Goal: Task Accomplishment & Management: Complete application form

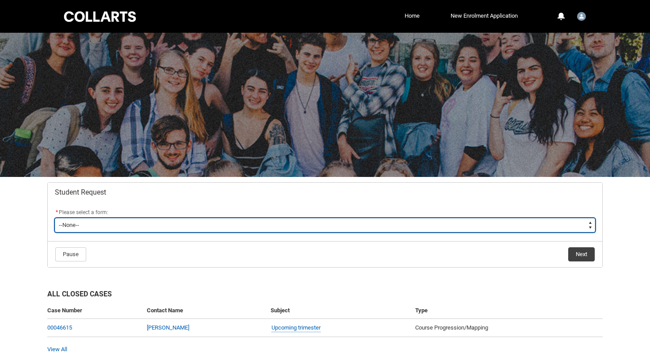
click at [172, 227] on select "--None-- Academic Transcript Application to Appeal Assignment Extension Change …" at bounding box center [325, 225] width 541 height 14
type lightning-select "Enrolment_Variation_Choice"
click at [55, 218] on select "--None-- Academic Transcript Application to Appeal Assignment Extension Change …" at bounding box center [325, 225] width 541 height 14
select select "Enrolment_Variation_Choice"
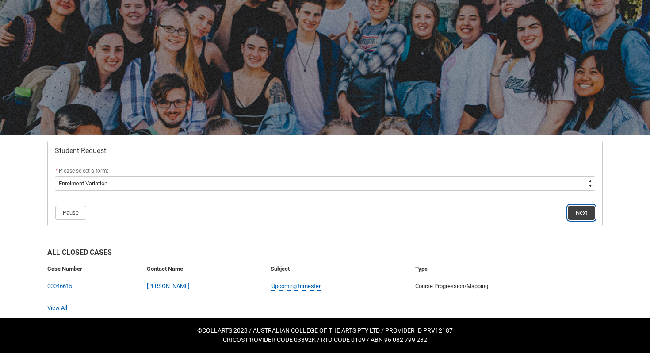
click at [576, 212] on button "Next" at bounding box center [582, 213] width 27 height 14
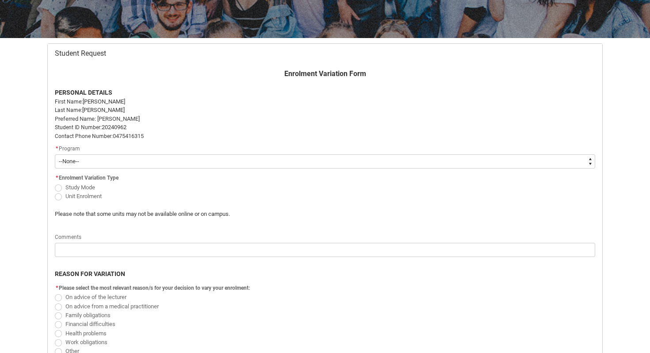
scroll to position [140, 0]
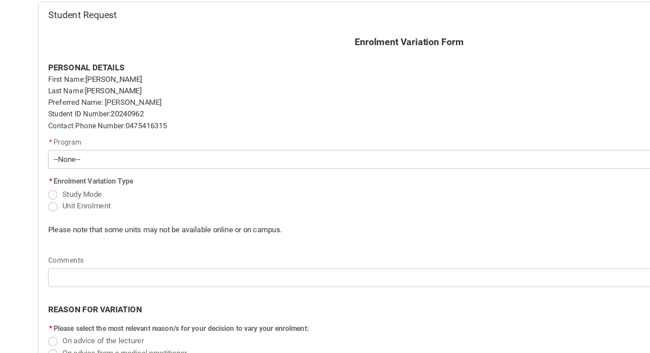
click at [88, 157] on select "--None-- Bachelor of Music Performance V2" at bounding box center [325, 161] width 541 height 14
type lightning-select "recordPicklist_ProgramEnrollment.a0jOZ000003IoELYA0"
click at [55, 154] on select "--None-- Bachelor of Music Performance V2" at bounding box center [325, 161] width 541 height 14
select select "recordPicklist_ProgramEnrollment.a0jOZ000003IoELYA0"
click at [71, 196] on span "Unit Enrolment" at bounding box center [83, 195] width 36 height 7
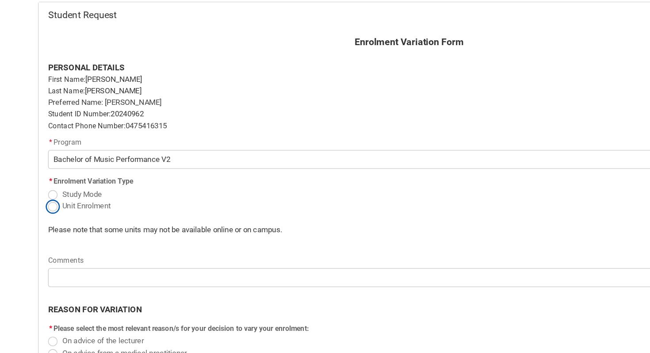
click at [55, 191] on input "Unit Enrolment" at bounding box center [54, 190] width 0 height 0
radio input "true"
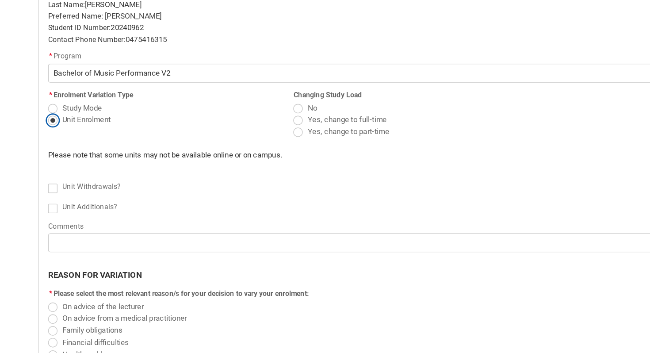
scroll to position [158, 0]
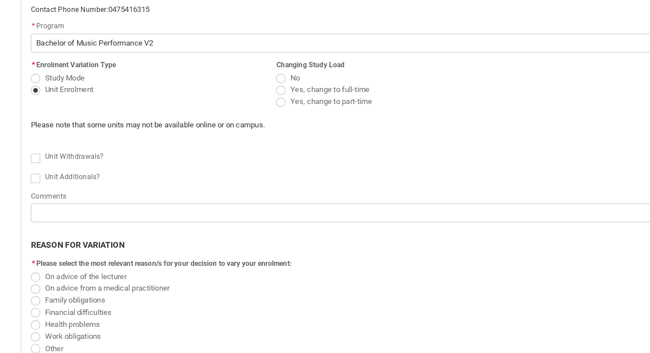
click at [244, 205] on div "Unit Withdrawals?" at bounding box center [330, 206] width 530 height 11
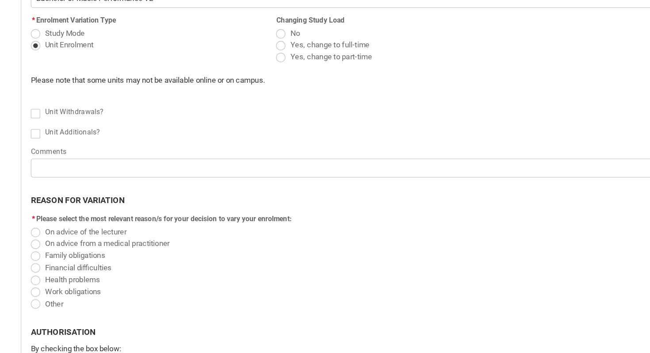
scroll to position [215, 0]
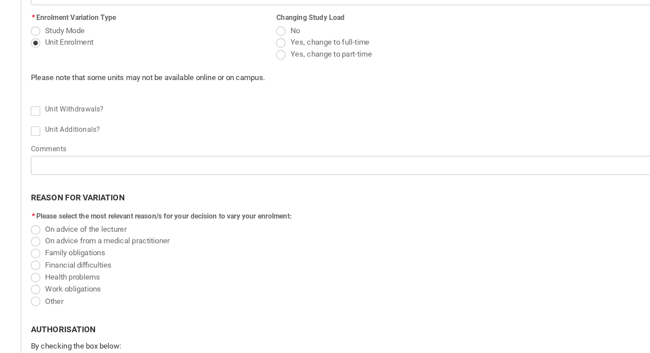
click at [80, 171] on span "Unit Withdrawals?" at bounding box center [87, 170] width 44 height 6
checkbox input "true"
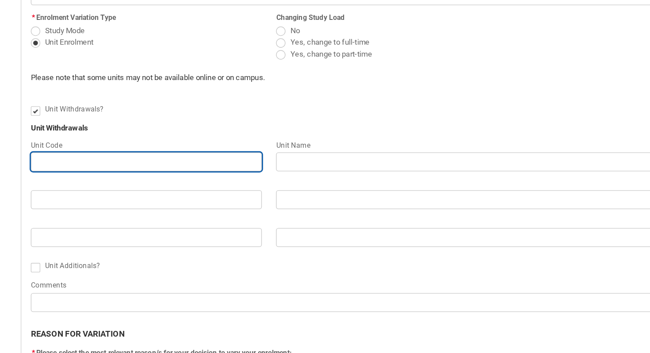
click at [122, 211] on input "Redu_Student_Request flow" at bounding box center [141, 210] width 173 height 14
type lightning-primitive-input-simple "n"
type input "n"
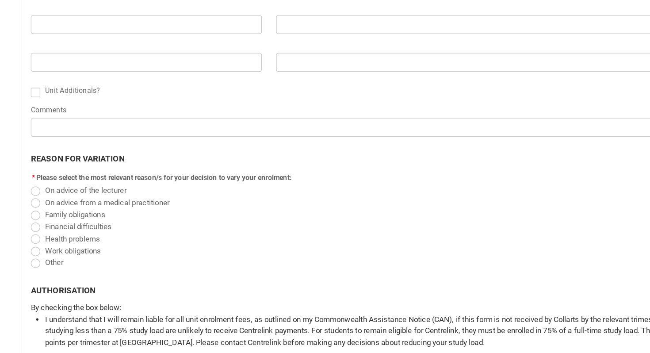
scroll to position [347, 0]
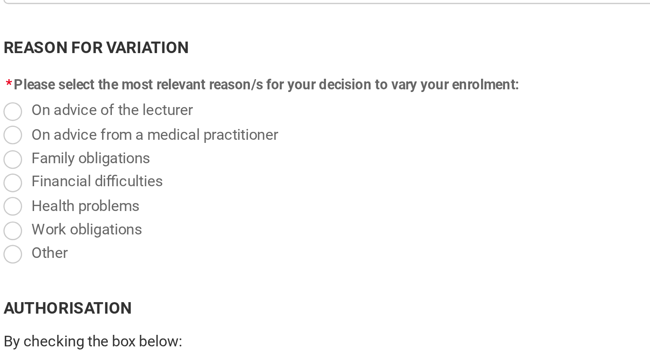
click at [68, 289] on flowruntime-screen-field "* Please select the most relevant reason/s for your decision to vary your enrol…" at bounding box center [325, 253] width 551 height 77
click at [62, 285] on span "Redu_Student_Request flow" at bounding box center [58, 284] width 7 height 7
click at [55, 279] on input "Other" at bounding box center [54, 279] width 0 height 0
radio input "true"
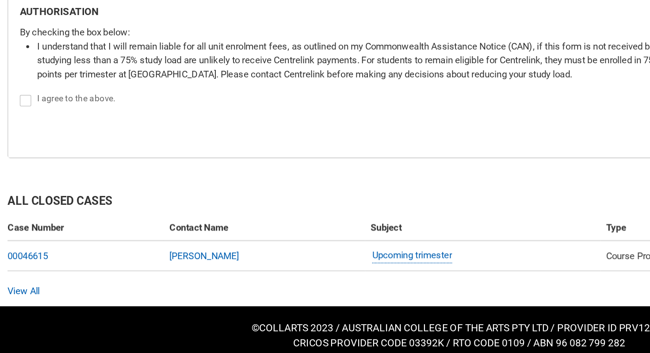
scroll to position [537, 0]
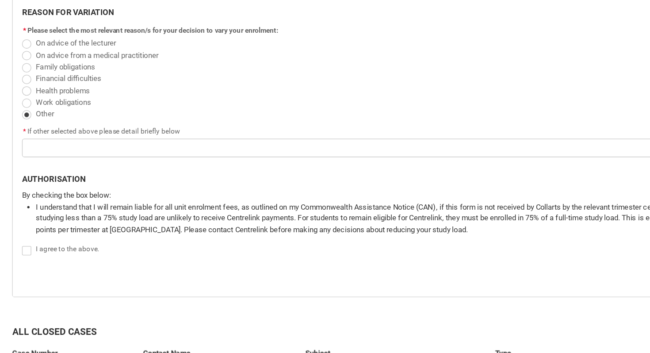
click at [60, 194] on label "Redu_Student_Request flow" at bounding box center [60, 197] width 11 height 7
click at [55, 193] on input "Redu_Student_Request flow" at bounding box center [54, 193] width 0 height 0
type lightning-input "true"
checkbox input "true"
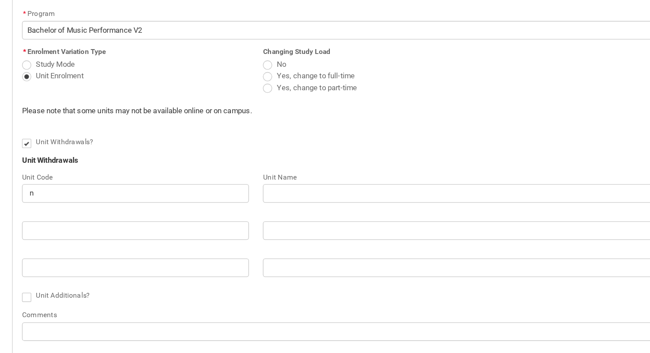
scroll to position [276, 0]
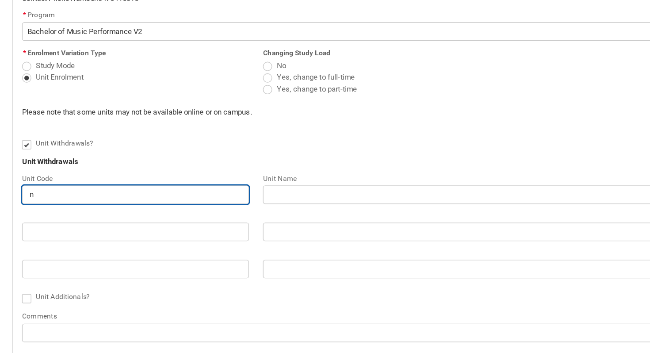
drag, startPoint x: 84, startPoint y: 150, endPoint x: 38, endPoint y: 153, distance: 46.1
click at [38, 153] on div "Skip to Main Content Collarts Education Community Home New Enrolment Applicatio…" at bounding box center [325, 173] width 650 height 898
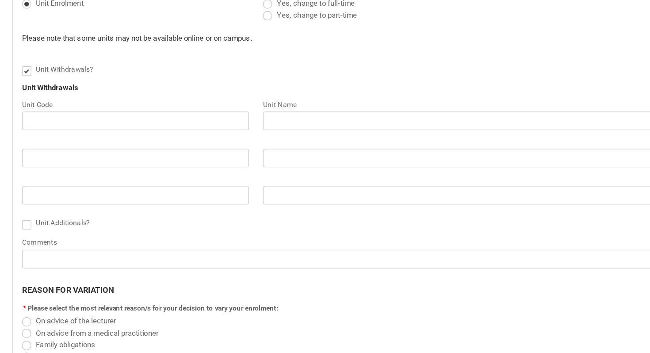
click at [68, 225] on span "Unit Additionals?" at bounding box center [85, 227] width 41 height 6
checkbox input "true"
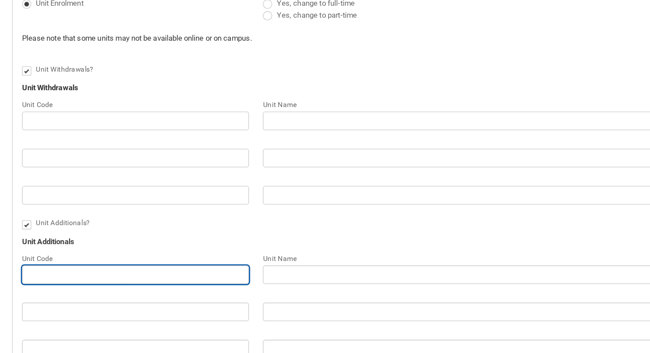
click at [69, 260] on input "Redu_Student_Request flow" at bounding box center [141, 266] width 173 height 14
paste input "MUPTAS2"
type lightning-primitive-input-simple "MUPTAS2"
type input "MUPTAS2"
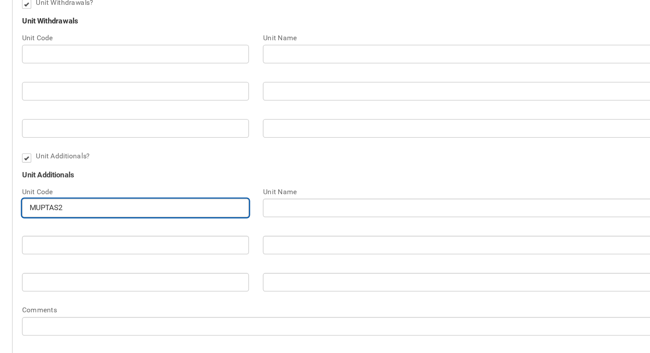
scroll to position [300, 0]
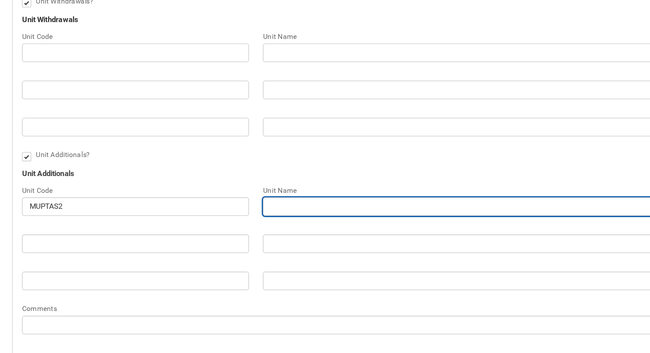
click at [278, 243] on input "Redu_Student_Request flow" at bounding box center [417, 242] width 357 height 14
type lightning-primitive-input-simple "T"
type input "T"
type lightning-primitive-input-simple "Th"
type input "Th"
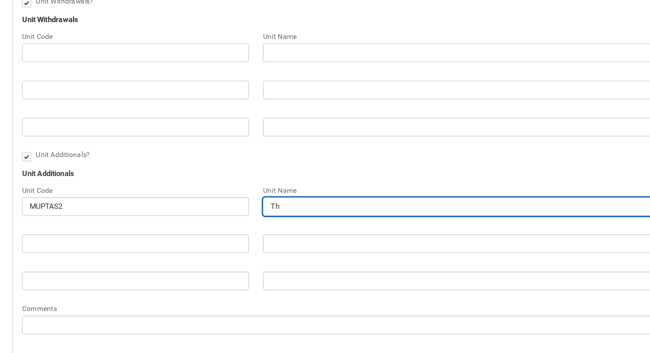
type lightning-primitive-input-simple "The"
type input "The"
type lightning-primitive-input-simple "Theo"
type input "Theo"
type lightning-primitive-input-simple "Theor"
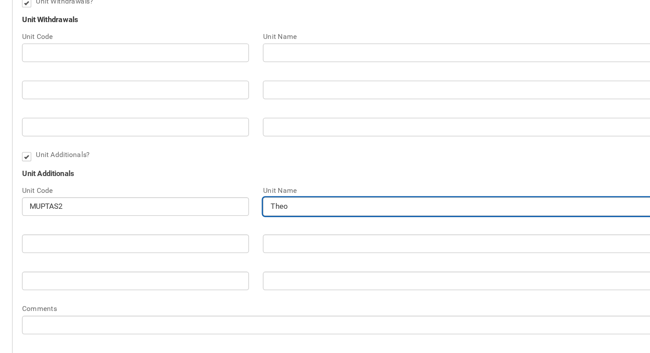
type input "Theor"
type lightning-primitive-input-simple "Theory"
type input "Theory"
type lightning-primitive-input-simple "Theory"
type input "Theory"
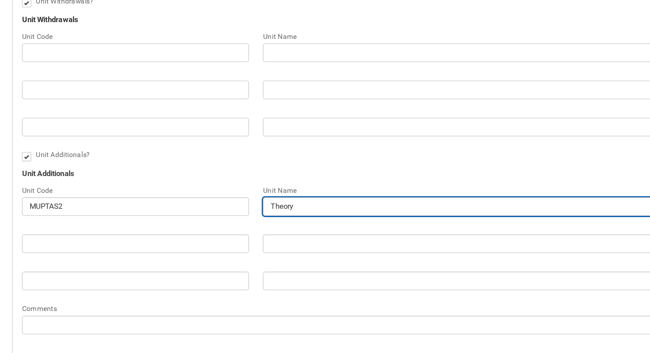
type lightning-primitive-input-simple "Theory a"
type input "Theory a"
type lightning-primitive-input-simple "Theory an"
type input "Theory an"
type lightning-primitive-input-simple "Theory and"
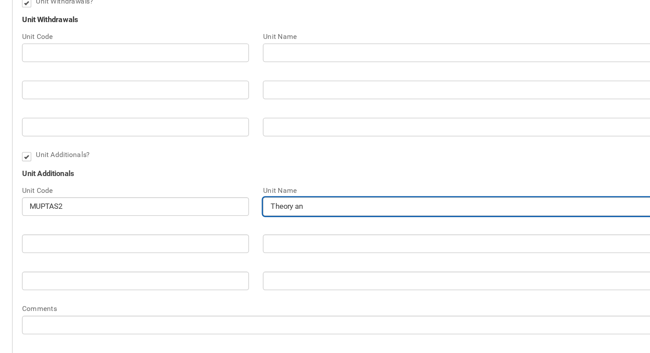
type input "Theory and"
type lightning-primitive-input-simple "Theory and"
type input "Theory and"
type lightning-primitive-input-simple "Theory and A"
type input "Theory and A"
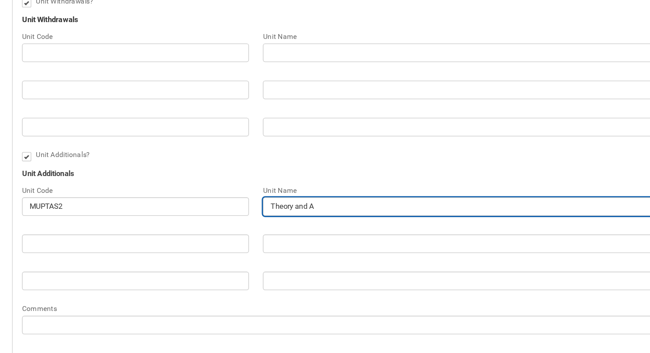
type lightning-primitive-input-simple "Theory and Au"
type input "Theory and Au"
type lightning-primitive-input-simple "Theory and Aur"
type input "Theory and Aur"
type lightning-primitive-input-simple "Theory and Aura"
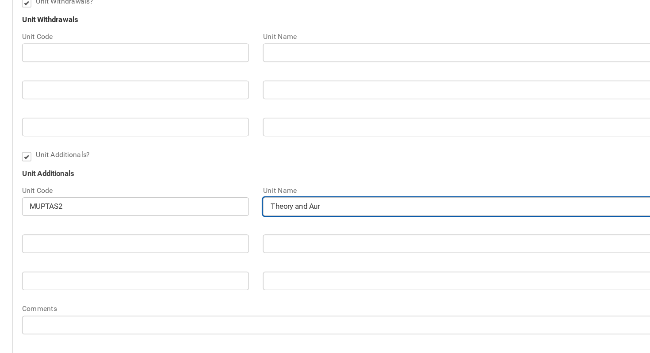
type input "Theory and Aura"
type lightning-primitive-input-simple "Theory and Aural"
type input "Theory and Aural"
type lightning-primitive-input-simple "Theory and Aural"
type input "Theory and Aural"
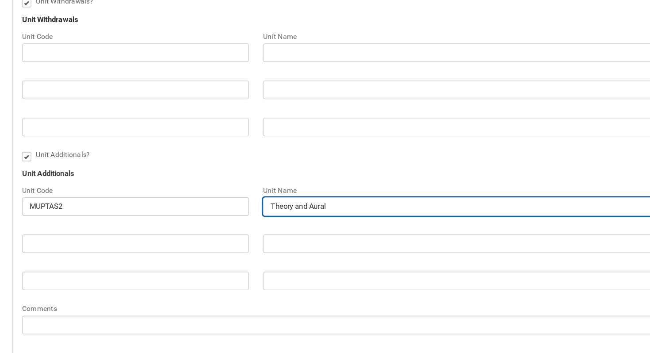
type lightning-primitive-input-simple "Theory and Aural S"
type input "Theory and Aural S"
type lightning-primitive-input-simple "Theory and Aural St"
type input "Theory and Aural St"
type lightning-primitive-input-simple "Theory and Aural Stu"
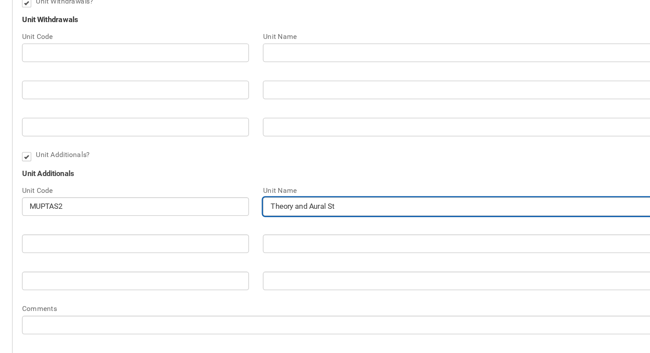
type input "Theory and Aural Stu"
type lightning-primitive-input-simple "Theory and Aural Stud"
type input "Theory and Aural Stud"
type lightning-primitive-input-simple "Theory and Aural Studi"
type input "Theory and Aural Studi"
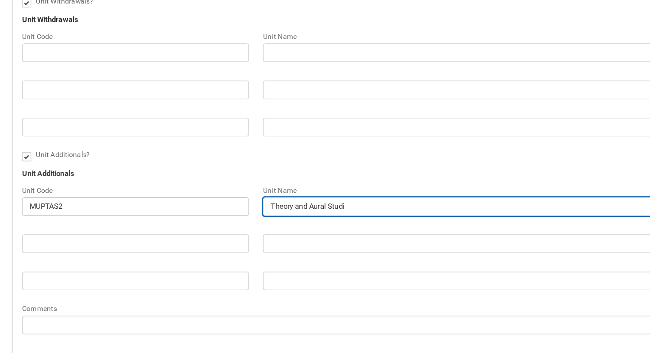
type lightning-primitive-input-simple "Theory and Aural Studir"
type input "Theory and Aural Studir"
type lightning-primitive-input-simple "Theory and Aural Studirs"
type input "Theory and Aural Studirs"
type lightning-primitive-input-simple "Theory and Aural Studirs"
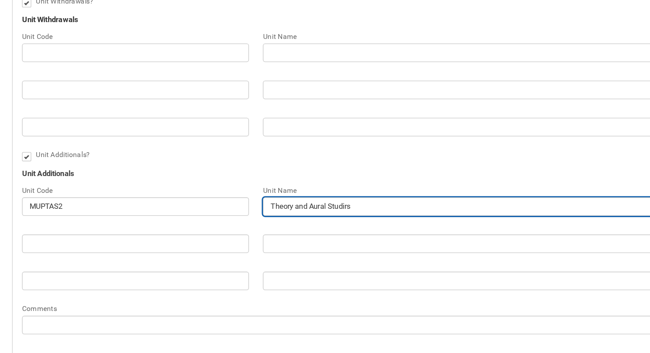
type input "Theory and Aural Studirs"
type lightning-primitive-input-simple "Theory and Aural Studirs"
type input "Theory and Aural Studirs"
type lightning-primitive-input-simple "Theory and Aural Studir"
type input "Theory and Aural Studir"
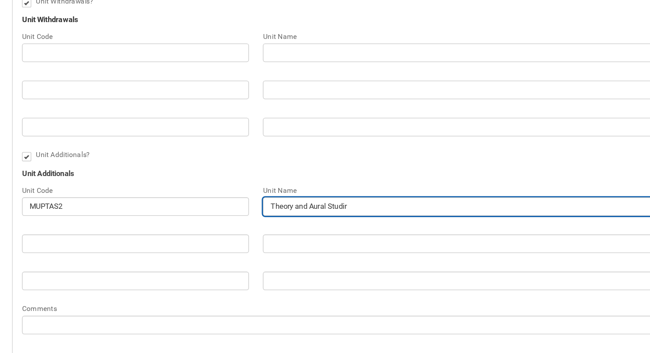
type lightning-primitive-input-simple "Theory and Aural Studi"
type input "Theory and Aural Studi"
type lightning-primitive-input-simple "Theory and Aural Studie"
type input "Theory and Aural Studie"
type lightning-primitive-input-simple "Theory and Aural Studies"
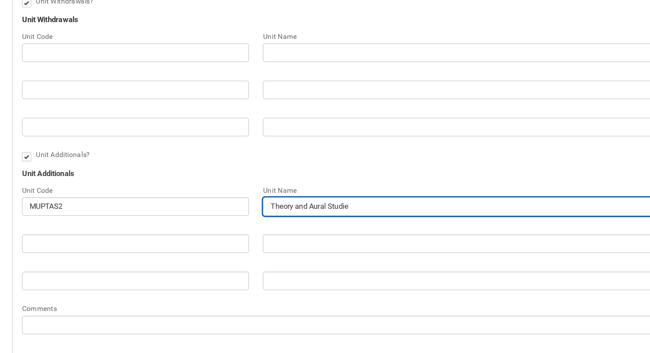
type input "Theory and Aural Studies"
type lightning-primitive-input-simple "Theory and Aural Studies"
type input "Theory and Aural Studies"
type lightning-primitive-input-simple "Theory and Aural Studies 2"
type input "Theory and Aural Studies 2"
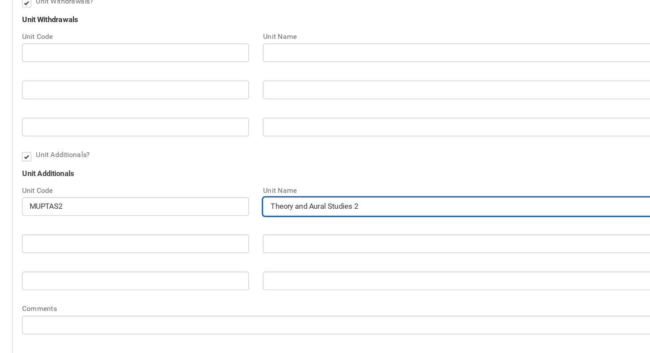
type lightning-primitive-input-simple "Theory and Aural Studies 2"
type input "Theory and Aural Studies 2"
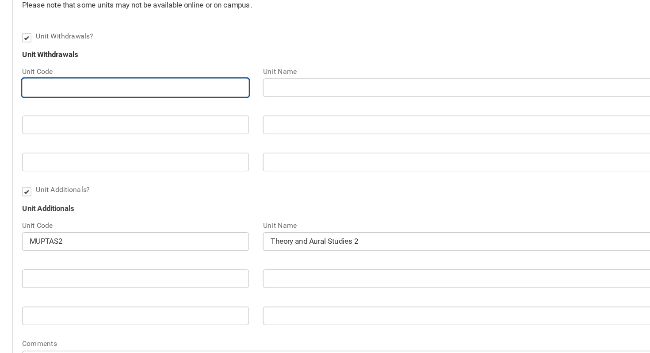
click at [160, 122] on input "Redu_Student_Request flow" at bounding box center [141, 124] width 173 height 14
paste input "EBMIEMS ON-CAMPUS"
type lightning-primitive-input-simple "EBMIEMS ON-CAMPUS"
type input "EBMIEMS ON-CAMPUS"
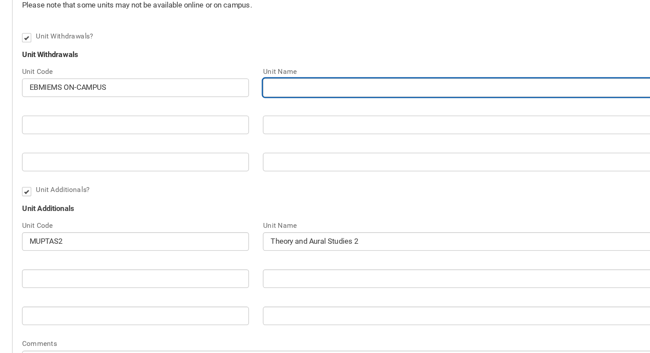
click at [325, 124] on input "Redu_Student_Request flow" at bounding box center [417, 124] width 357 height 14
paste input "Introduction to Entertainment Management STAGE 1"
type lightning-primitive-input-simple "Introduction to Entertainment Management STAGE 1"
type input "Introduction to Entertainment Management STAGE 1"
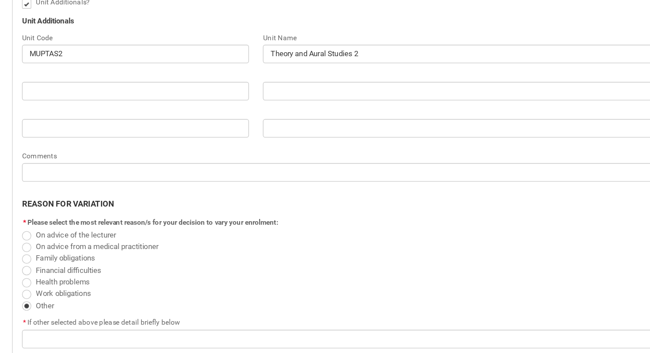
scroll to position [457, 0]
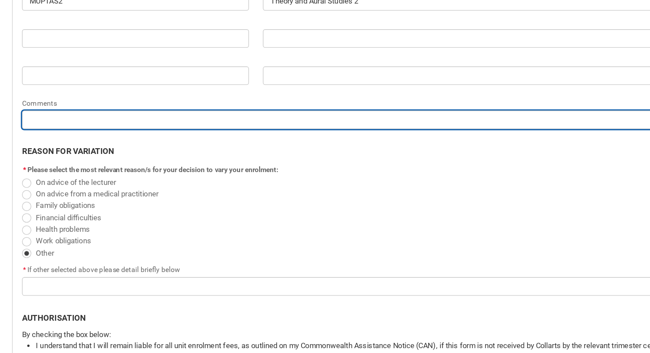
click at [125, 182] on input "Redu_Student_Request flow" at bounding box center [325, 175] width 541 height 14
type lightning-primitive-input-simple "I"
type input "I"
type lightning-primitive-input-simple "I"
type input "I"
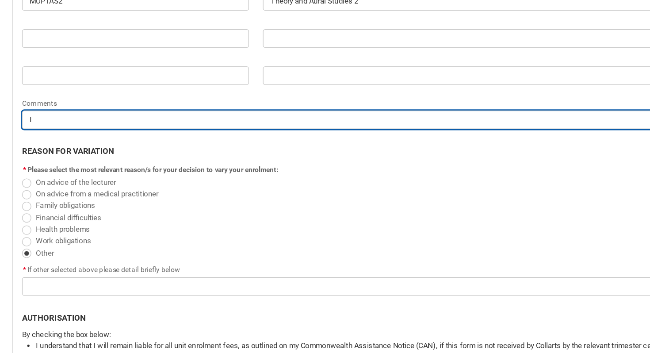
type lightning-primitive-input-simple "I w"
type input "I w"
type lightning-primitive-input-simple "I wa"
type input "I wa"
type lightning-primitive-input-simple "I wan"
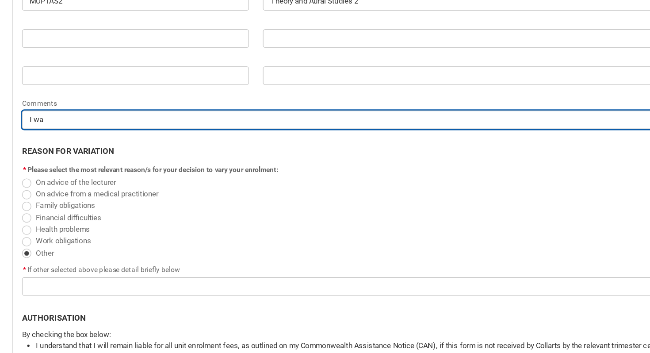
type input "I wan"
type lightning-primitive-input-simple "I want"
type input "I want"
type lightning-primitive-input-simple "I want"
type input "I want"
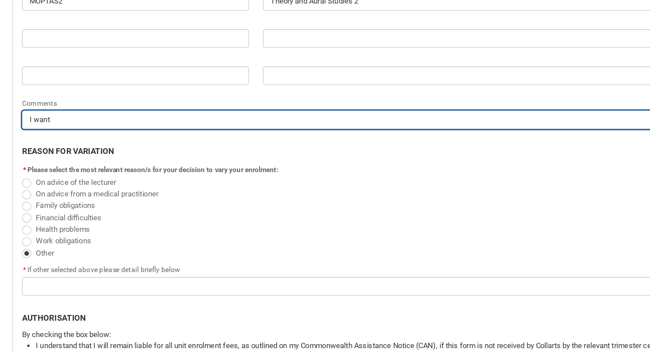
type lightning-primitive-input-simple "I want t"
type input "I want t"
type lightning-primitive-input-simple "I want to"
type input "I want to"
type lightning-primitive-input-simple "I want toi"
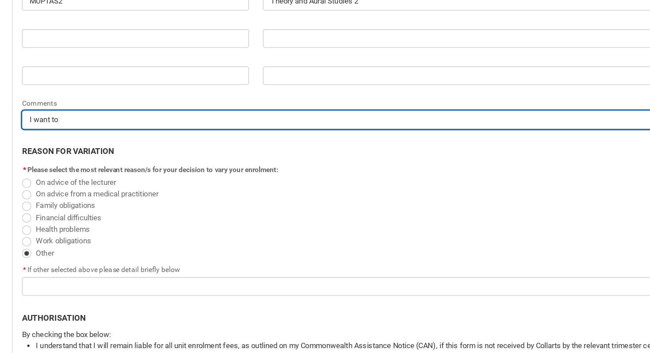
type input "I want toi"
type lightning-primitive-input-simple "I want toi"
type input "I want toi"
type lightning-primitive-input-simple "I want toi"
type input "I want toi"
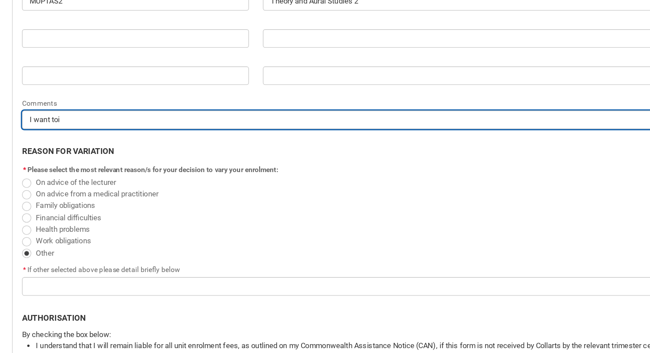
type lightning-primitive-input-simple "I want to"
type input "I want to"
type lightning-primitive-input-simple "I want to"
type input "I want to"
type lightning-primitive-input-simple "I want to o"
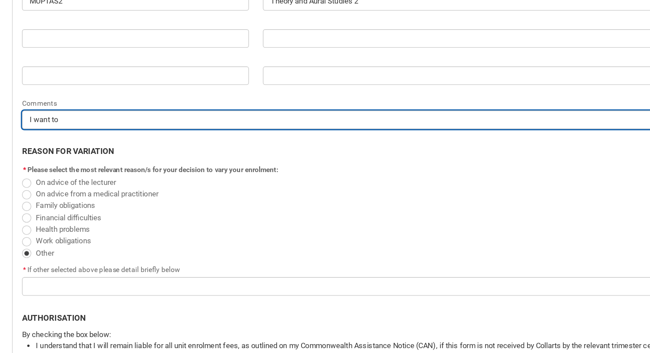
type input "I want to o"
type lightning-primitive-input-simple "I want to on"
type input "I want to on"
type lightning-primitive-input-simple "I want to onl"
type input "I want to onl"
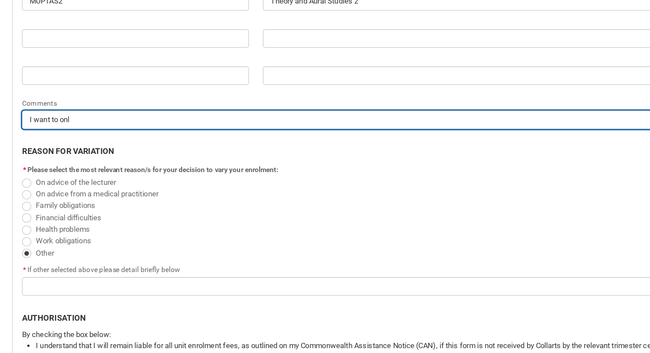
type lightning-primitive-input-simple "I want to only"
type input "I want to only"
type lightning-primitive-input-simple "I want to only"
type input "I want to only"
type lightning-primitive-input-simple "I want to only c"
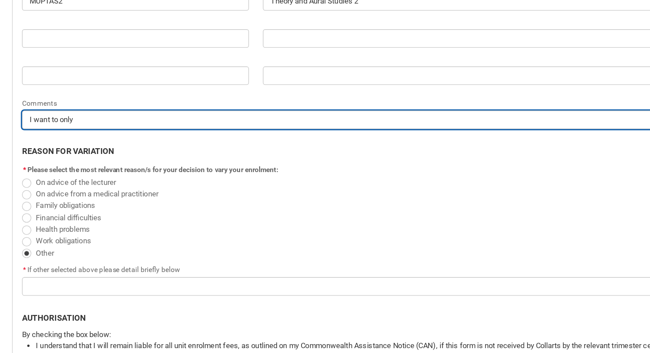
type input "I want to only c"
type lightning-primitive-input-simple "I want to only co"
type input "I want to only co"
type lightning-primitive-input-simple "I want to only com"
type input "I want to only com"
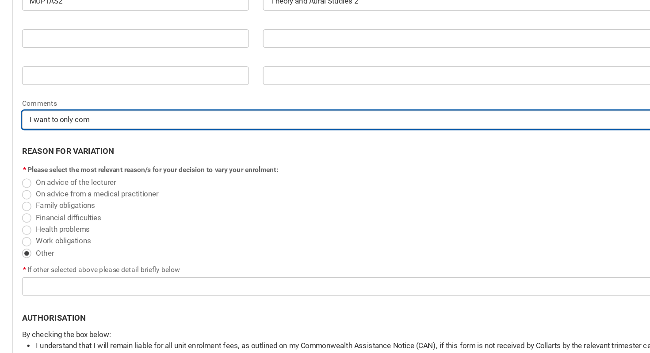
type lightning-primitive-input-simple "I want to only comp"
type input "I want to only comp"
type lightning-primitive-input-simple "I want to only compl"
type input "I want to only compl"
type lightning-primitive-input-simple "I want to only comple"
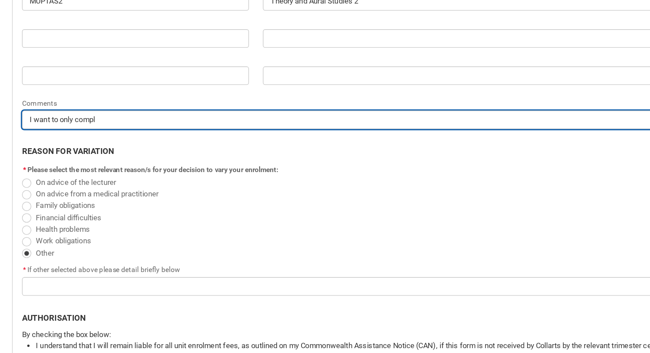
type input "I want to only comple"
type lightning-primitive-input-simple "I want to only complee"
type input "I want to only complee"
type lightning-primitive-input-simple "I want to only comple"
type input "I want to only comple"
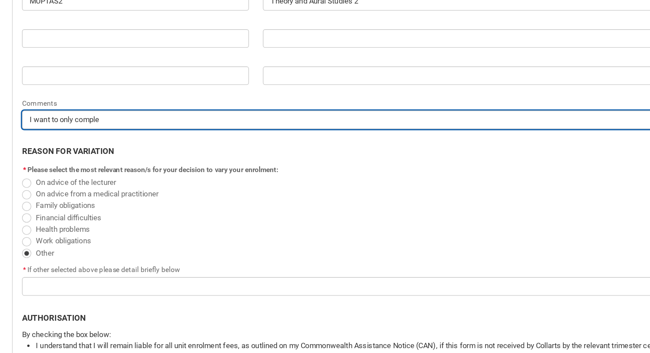
type lightning-primitive-input-simple "I want to only complet"
type input "I want to only complet"
type lightning-primitive-input-simple "I want to only complete"
type input "I want to only complete"
type lightning-primitive-input-simple "I want to only complete"
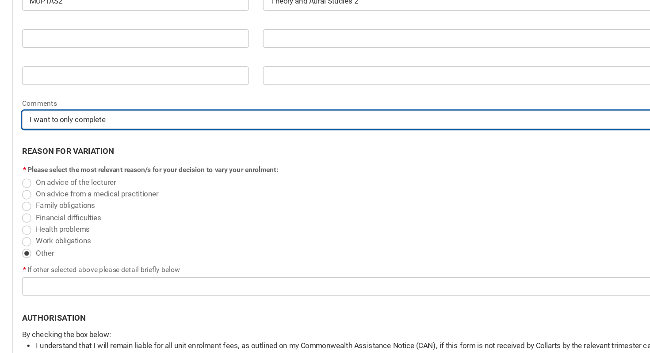
type input "I want to only complete"
type lightning-primitive-input-simple "I want to only complete u"
type input "I want to only complete u"
type lightning-primitive-input-simple "I want to only complete un"
type input "I want to only complete un"
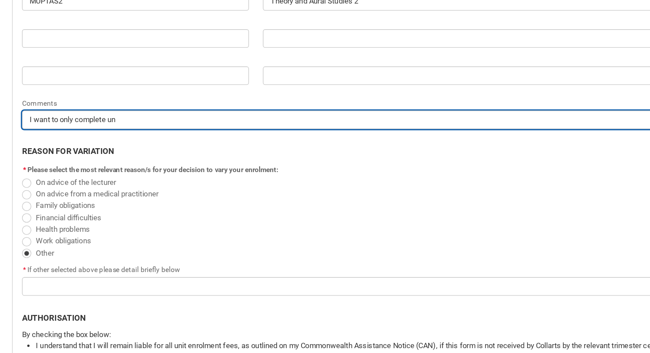
type lightning-primitive-input-simple "I want to only complete unt"
type input "I want to only complete unt"
type lightning-primitive-input-simple "I want to only complete unti"
type input "I want to only complete unti"
type lightning-primitive-input-simple "I want to only complete untis"
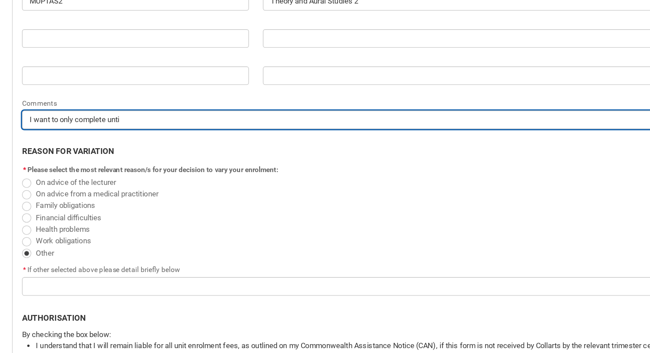
type input "I want to only complete untis"
type lightning-primitive-input-simple "I want to only complete untis"
type input "I want to only complete untis"
type lightning-primitive-input-simple "I want to only complete untis"
type input "I want to only complete untis"
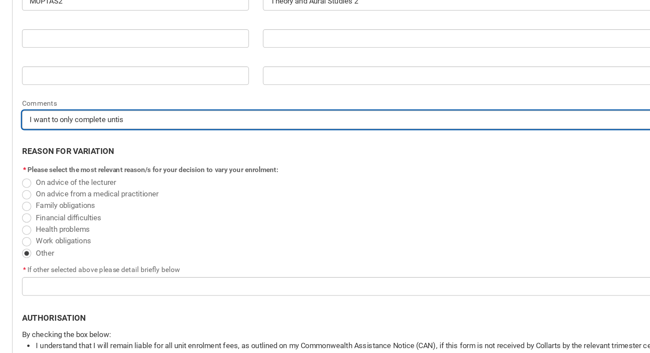
type lightning-primitive-input-simple "I want to only complete unti"
type input "I want to only complete unti"
type lightning-primitive-input-simple "I want to only complete unt"
type input "I want to only complete unt"
type lightning-primitive-input-simple "I want to only complete un"
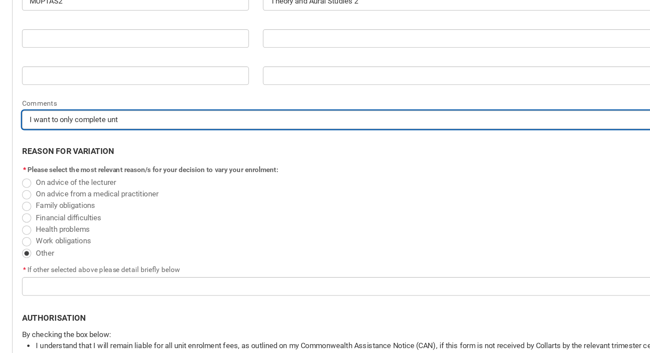
type input "I want to only complete un"
type lightning-primitive-input-simple "I want to only complete uni"
type input "I want to only complete uni"
type lightning-primitive-input-simple "I want to only complete unit"
type input "I want to only complete unit"
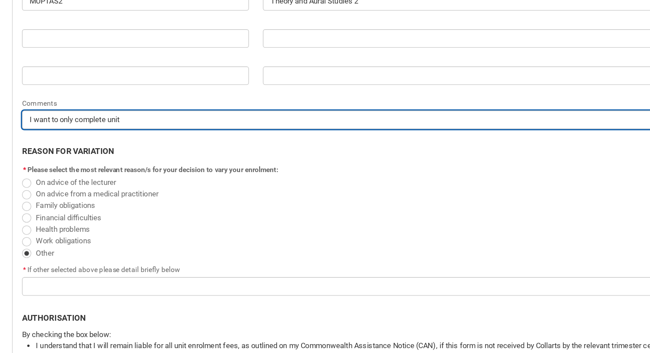
type lightning-primitive-input-simple "I want to only complete units"
type input "I want to only complete units"
type lightning-primitive-input-simple "I want to only complete units"
type input "I want to only complete units"
type lightning-primitive-input-simple "I want to only complete units r"
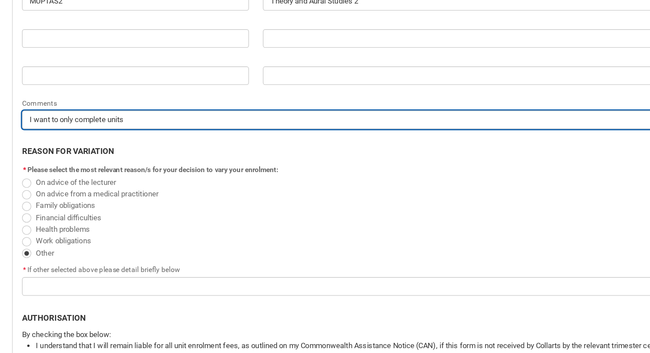
type input "I want to only complete units r"
type lightning-primitive-input-simple "I want to only complete units re"
type input "I want to only complete units re"
type lightning-primitive-input-simple "I want to only complete units rec"
type input "I want to only complete units rec"
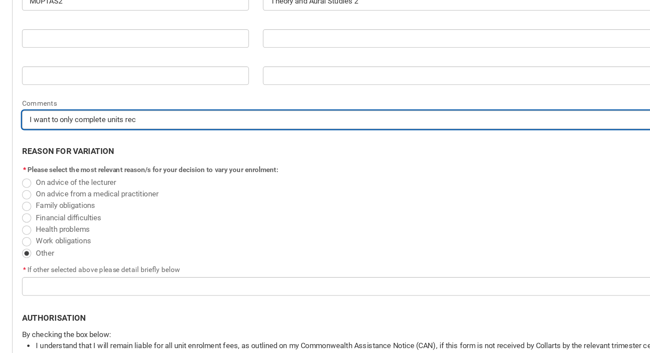
type lightning-primitive-input-simple "I want to only complete units re"
type input "I want to only complete units re"
click at [158, 181] on input "I want to only complete units re" at bounding box center [325, 175] width 541 height 14
type lightning-primitive-input-simple "I want to only complete units req"
type input "I want to only complete units req"
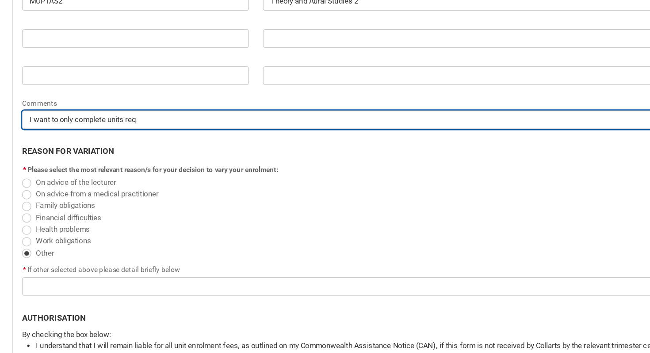
type lightning-primitive-input-simple "I want to only complete units requ"
type input "I want to only complete units requ"
type lightning-primitive-input-simple "I want to only complete units requi"
type input "I want to only complete units requi"
type lightning-primitive-input-simple "I want to only complete units requir"
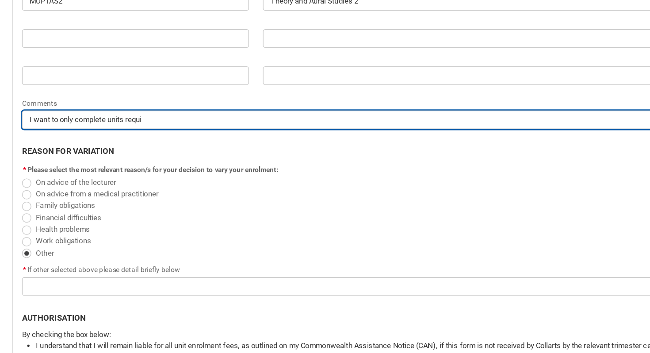
type input "I want to only complete units requir"
type lightning-primitive-input-simple "I want to only complete units require"
type input "I want to only complete units require"
type lightning-primitive-input-simple "I want to only complete units required"
type input "I want to only complete units required"
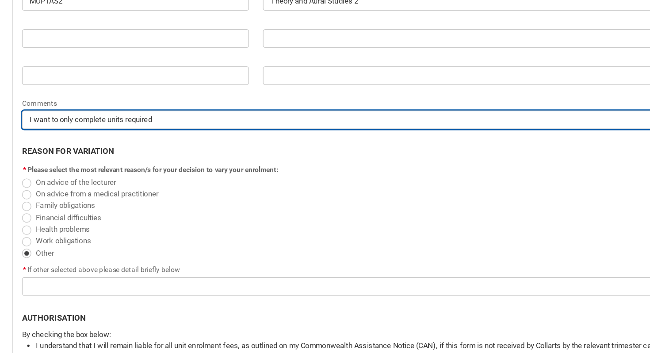
type lightning-primitive-input-simple "I want to only complete units required"
type input "I want to only complete units required"
type lightning-primitive-input-simple "I want to only complete units required t"
type input "I want to only complete units required t"
type lightning-primitive-input-simple "I want to only complete units required to"
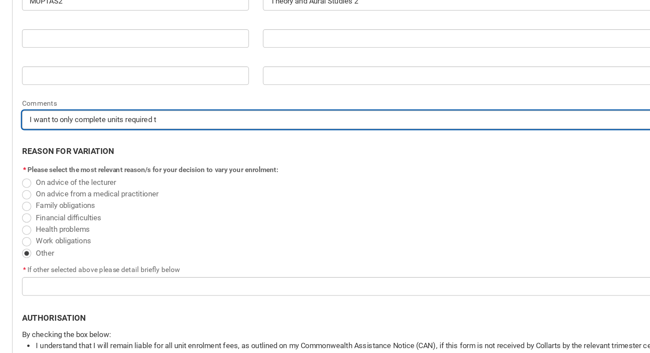
type input "I want to only complete units required to"
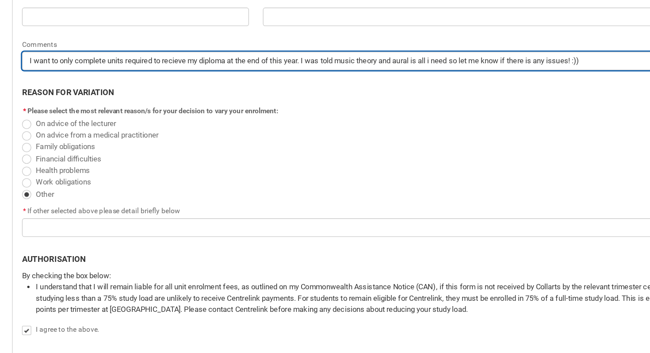
scroll to position [513, 0]
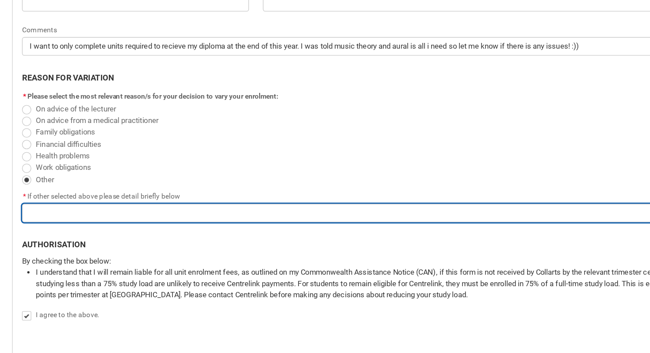
click at [83, 248] on input "Redu_Student_Request flow" at bounding box center [325, 246] width 541 height 14
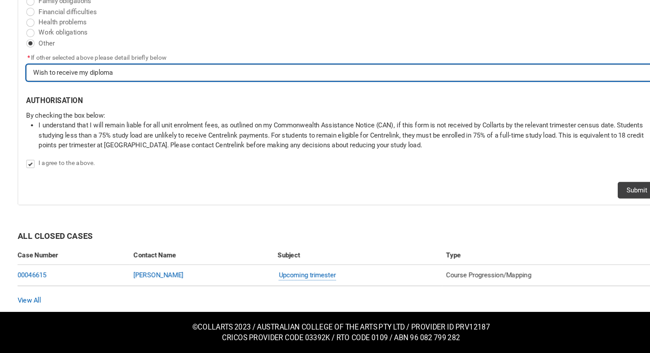
scroll to position [647, 0]
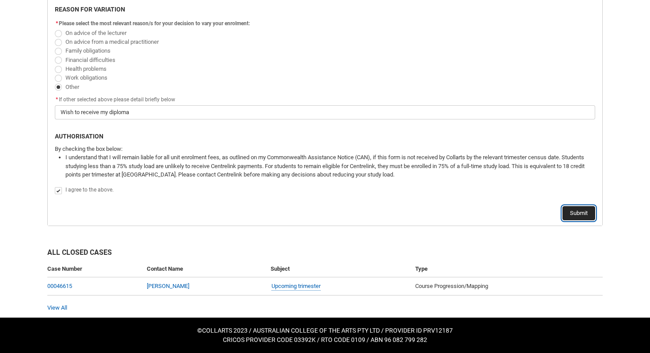
click at [581, 217] on button "Submit" at bounding box center [579, 213] width 33 height 14
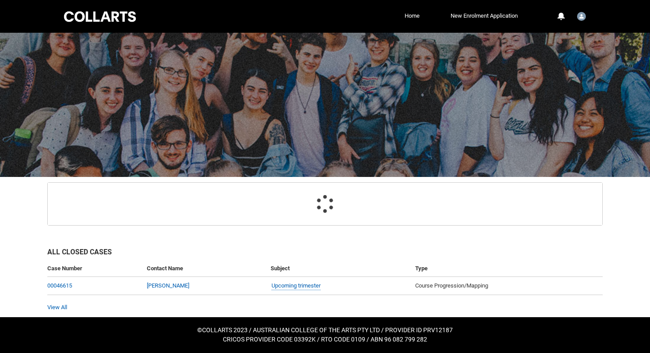
scroll to position [25, 0]
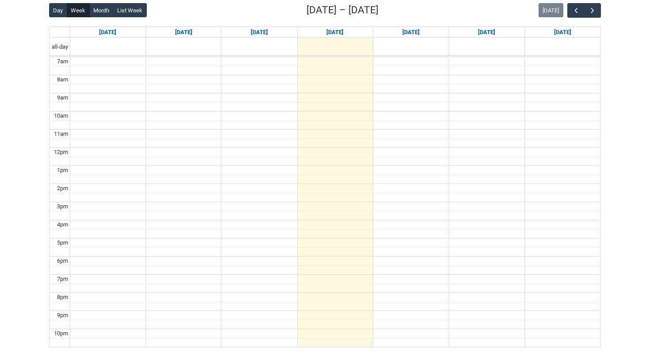
scroll to position [233, 0]
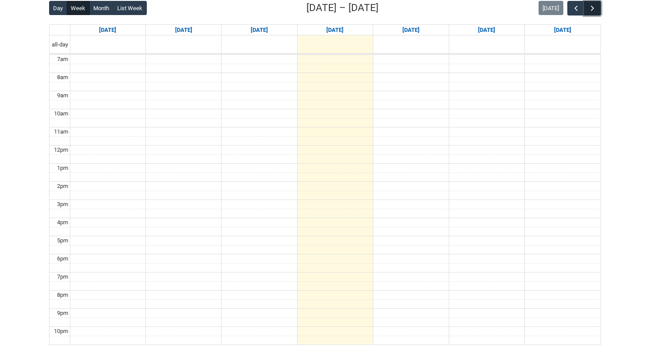
click at [594, 7] on span "button" at bounding box center [593, 8] width 9 height 9
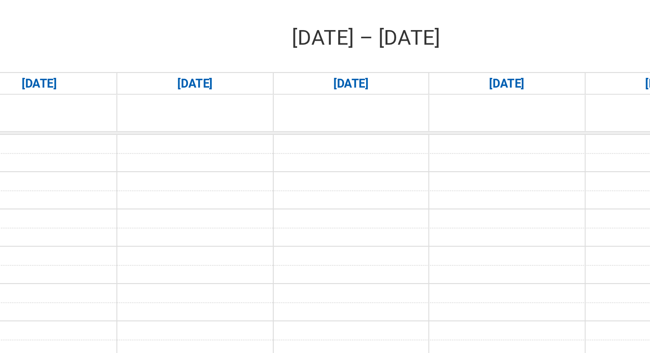
scroll to position [215, 0]
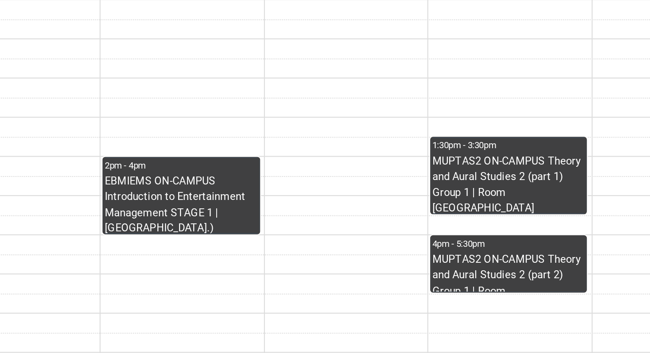
click at [404, 213] on div "MUPTAS2 ON-CAMPUS Theory and Aural Studies 2 (part 1) Group 1 | Room [GEOGRAPHI…" at bounding box center [410, 212] width 71 height 28
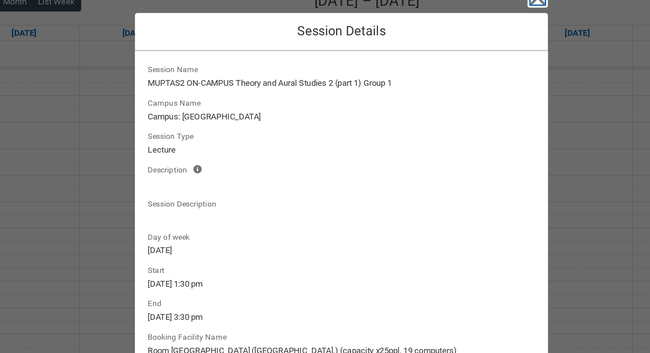
click at [460, 28] on icon "button" at bounding box center [460, 23] width 14 height 14
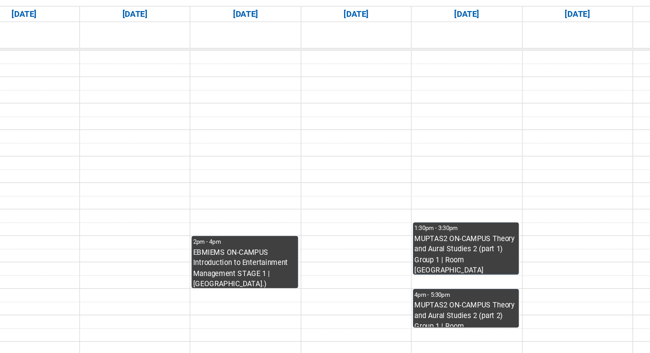
click at [424, 241] on div "4pm - 5:30pm" at bounding box center [410, 240] width 71 height 6
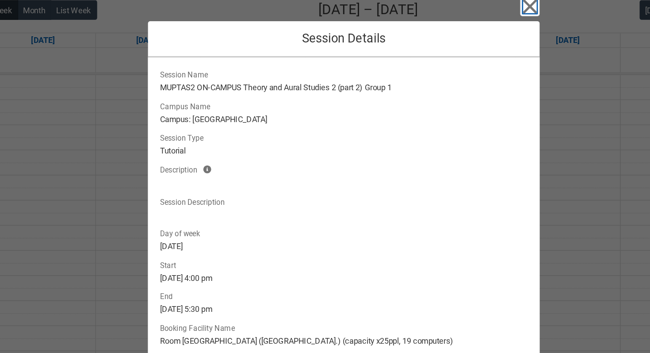
click at [458, 23] on icon "button" at bounding box center [460, 23] width 10 height 10
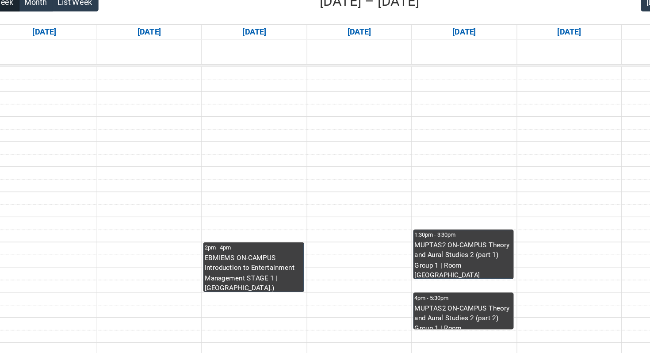
click at [265, 215] on div "EBMIEMS ON-CAMPUS Introduction to Entertainment Management STAGE 1 | [GEOGRAPHI…" at bounding box center [258, 222] width 71 height 28
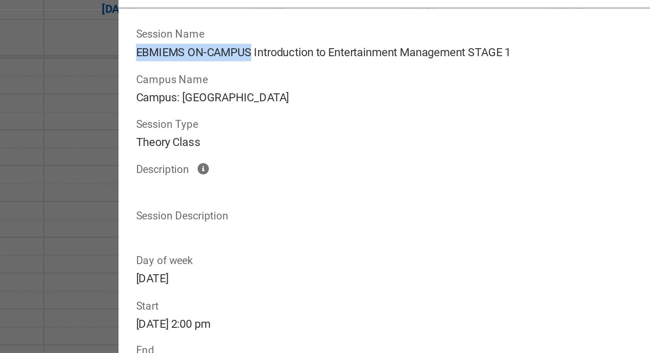
drag, startPoint x: 193, startPoint y: 69, endPoint x: 251, endPoint y: 68, distance: 58.0
click at [251, 68] on lightning-formatted-text "EBMIEMS ON-CAMPUS Introduction to Entertainment Management STAGE 1" at bounding box center [324, 69] width 265 height 9
copy lightning-formatted-text "EBMIEMS ON-CAMPUS"
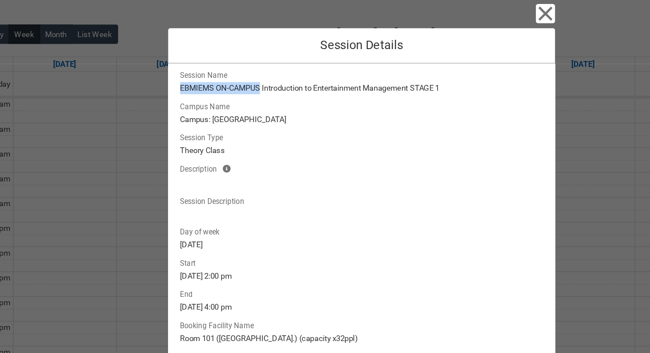
scroll to position [202, 0]
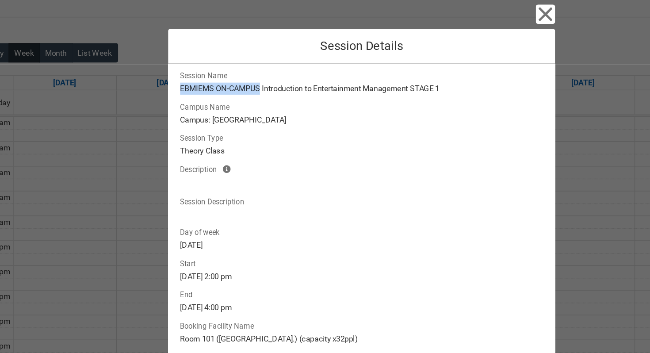
click at [258, 75] on lightning-output-field "Campus Name Campus: [GEOGRAPHIC_DATA]" at bounding box center [325, 82] width 269 height 19
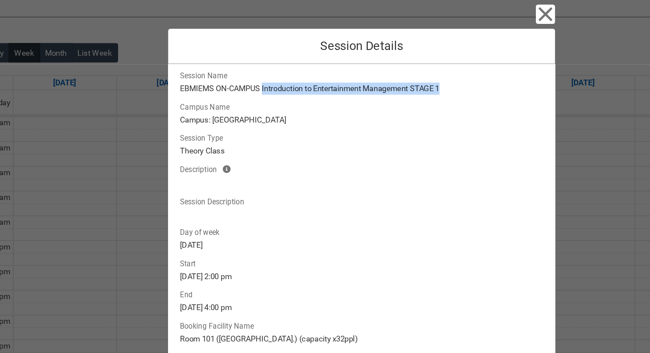
drag, startPoint x: 254, startPoint y: 64, endPoint x: 391, endPoint y: 64, distance: 137.2
click at [391, 64] on lightning-formatted-text "EBMIEMS ON-CAMPUS Introduction to Entertainment Management STAGE 1" at bounding box center [324, 65] width 265 height 9
copy lightning-formatted-text "Introduction to Entertainment Management STAGE 1"
